Goal: Complete application form

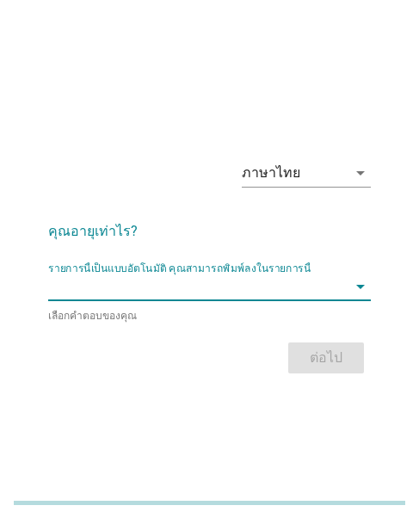
click at [84, 291] on input "รายการนี้เป็นแบบอัตโนมัติ คุณสามารถพิมพ์ลงในรายการนี้" at bounding box center [197, 287] width 299 height 28
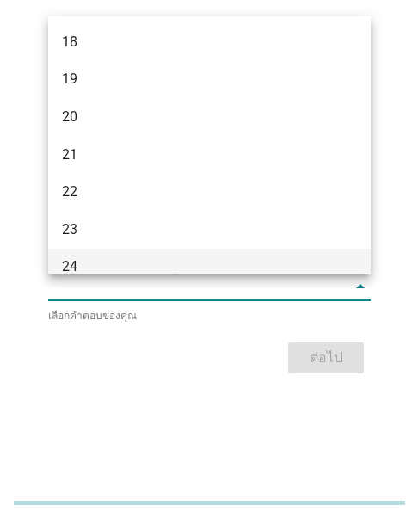
click at [102, 259] on div "24" at bounding box center [197, 267] width 270 height 21
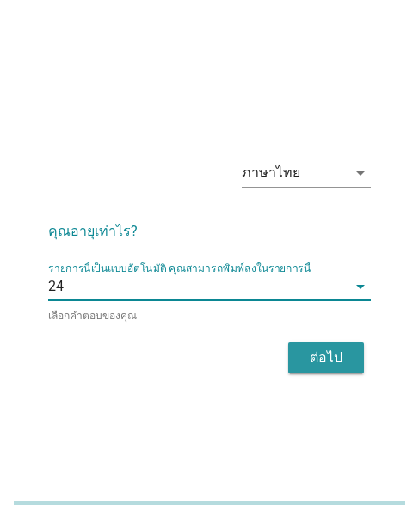
drag, startPoint x: 289, startPoint y: 363, endPoint x: 427, endPoint y: 388, distance: 140.2
click at [289, 363] on button "ต่อไป" at bounding box center [326, 358] width 76 height 31
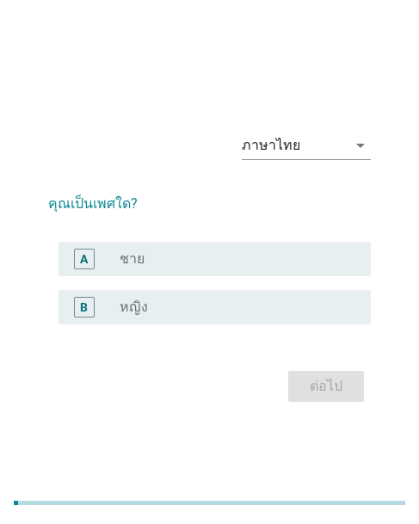
click at [152, 299] on div "radio_button_unchecked หญิง" at bounding box center [232, 307] width 224 height 17
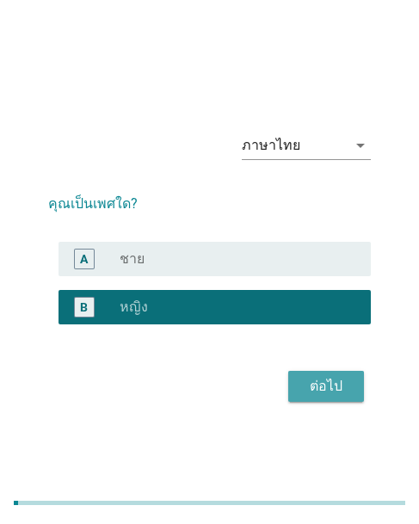
click at [345, 381] on div "ต่อไป" at bounding box center [326, 386] width 48 height 21
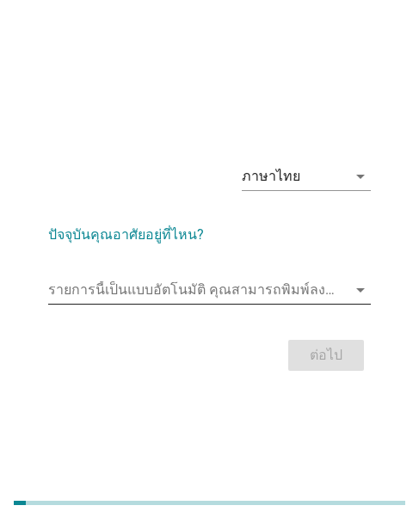
click at [164, 284] on input "รายการนี้เป็นแบบอัตโนมัติ คุณสามารถพิมพ์ลงในรายการนี้" at bounding box center [197, 290] width 299 height 28
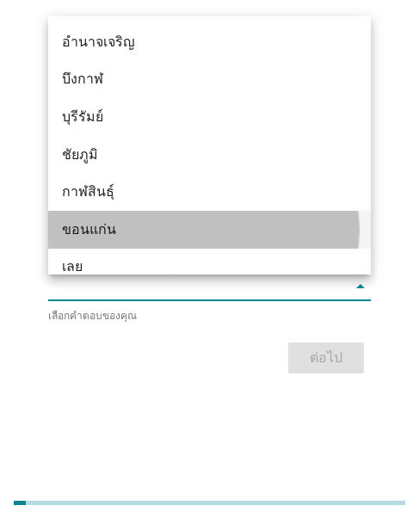
click at [103, 240] on div "ขอนแก่น" at bounding box center [209, 230] width 323 height 38
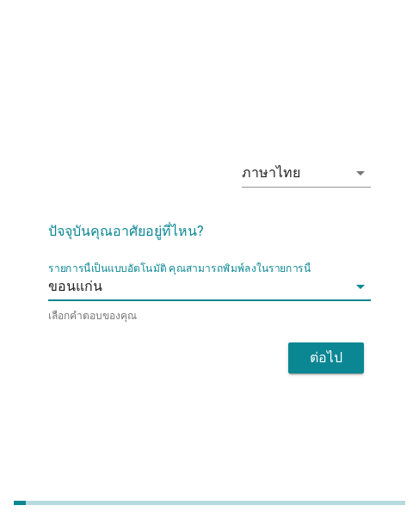
drag, startPoint x: 365, startPoint y: 360, endPoint x: 421, endPoint y: 322, distance: 67.6
click at [366, 360] on div "ต่อไป" at bounding box center [209, 358] width 323 height 41
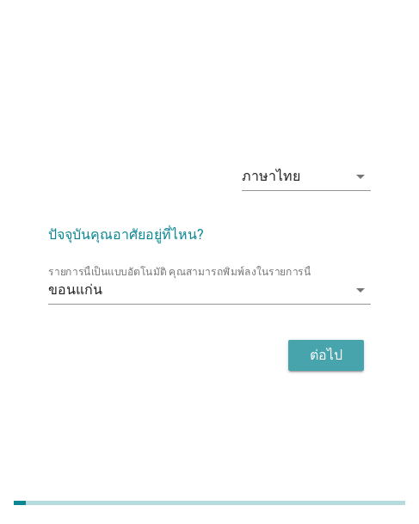
click at [309, 366] on button "ต่อไป" at bounding box center [326, 355] width 76 height 31
